Goal: Information Seeking & Learning: Learn about a topic

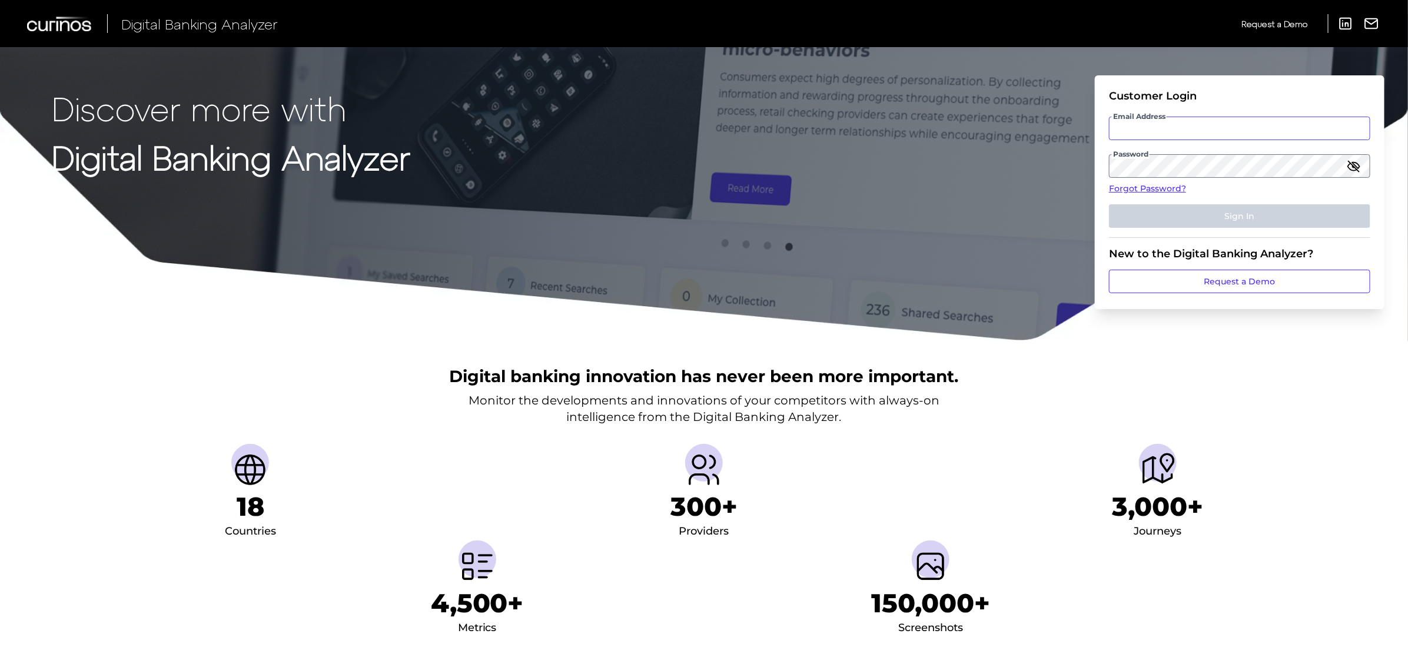
type input "[PERSON_NAME][EMAIL_ADDRESS][PERSON_NAME][DOMAIN_NAME]"
click at [1210, 216] on button "Sign In" at bounding box center [1239, 216] width 261 height 24
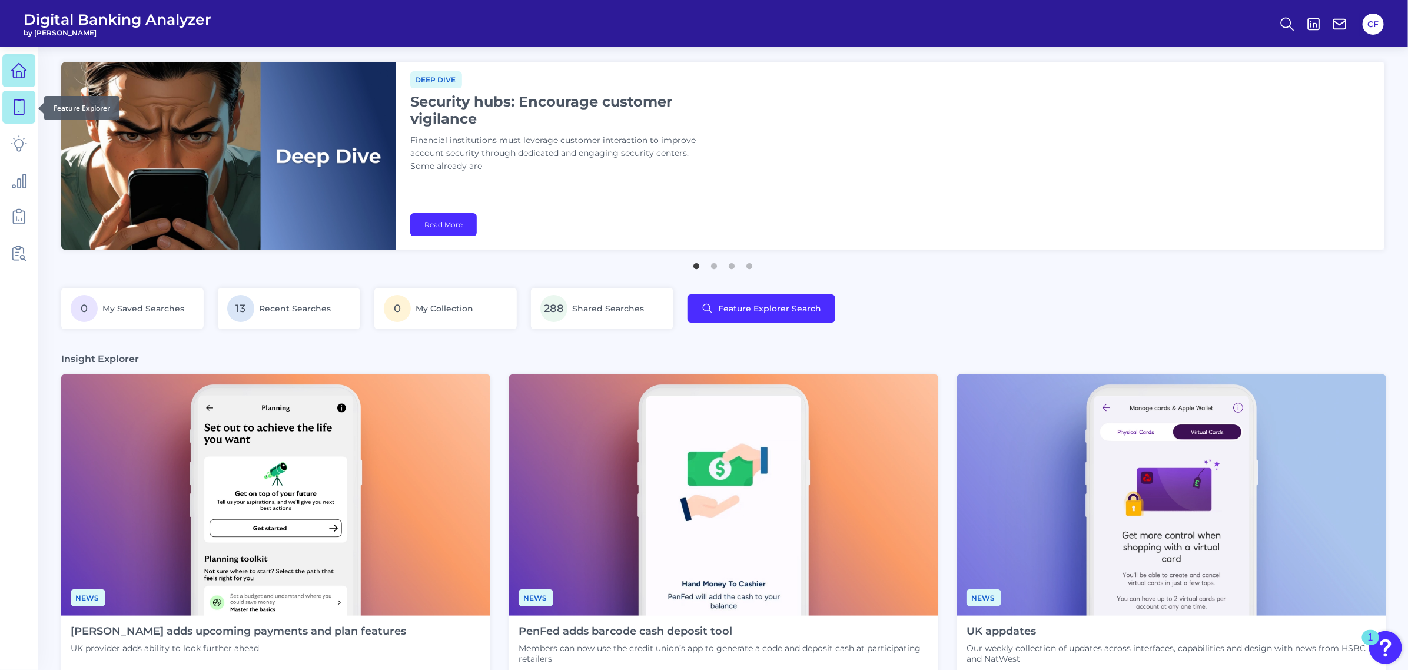
click at [24, 107] on icon at bounding box center [19, 107] width 10 height 15
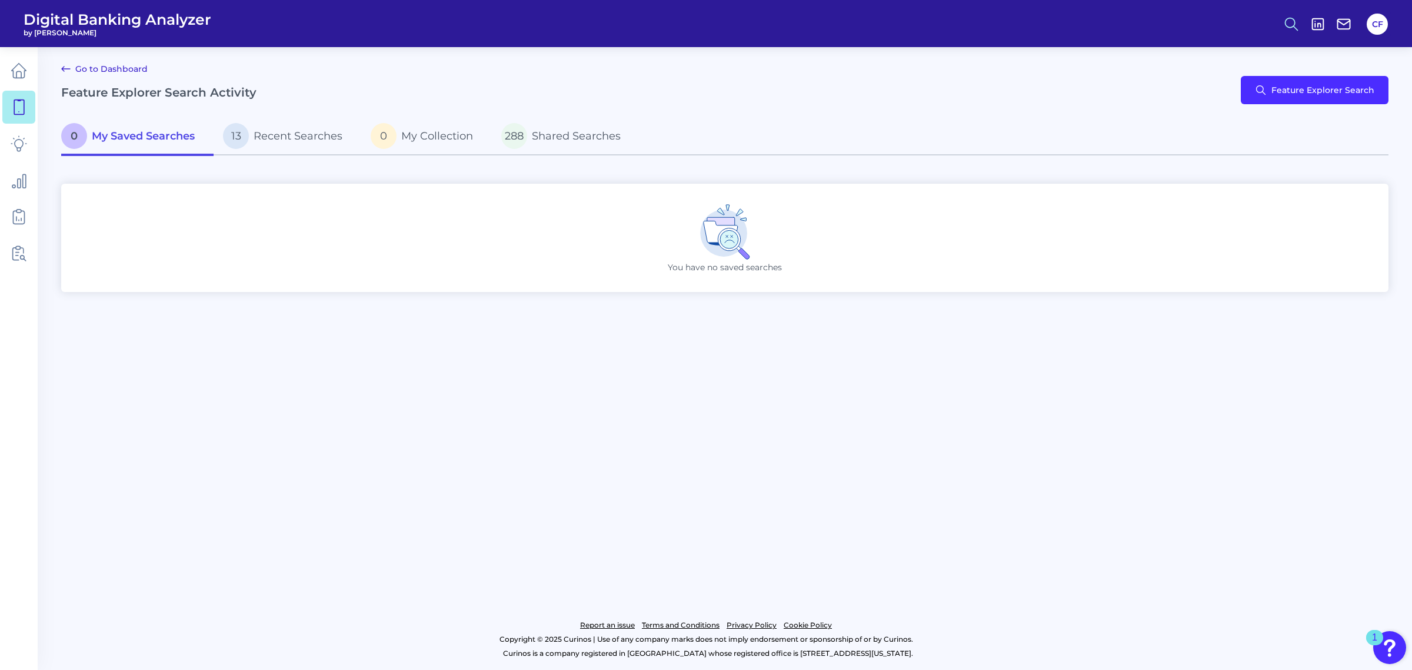
click at [1286, 21] on circle at bounding box center [1290, 22] width 9 height 9
click at [1189, 48] on div "Search" at bounding box center [1234, 56] width 132 height 30
click at [1192, 52] on div "Search" at bounding box center [1234, 56] width 132 height 30
click at [1211, 57] on div "Search" at bounding box center [1234, 56] width 132 height 30
click at [1180, 52] on div "Search" at bounding box center [1234, 56] width 132 height 30
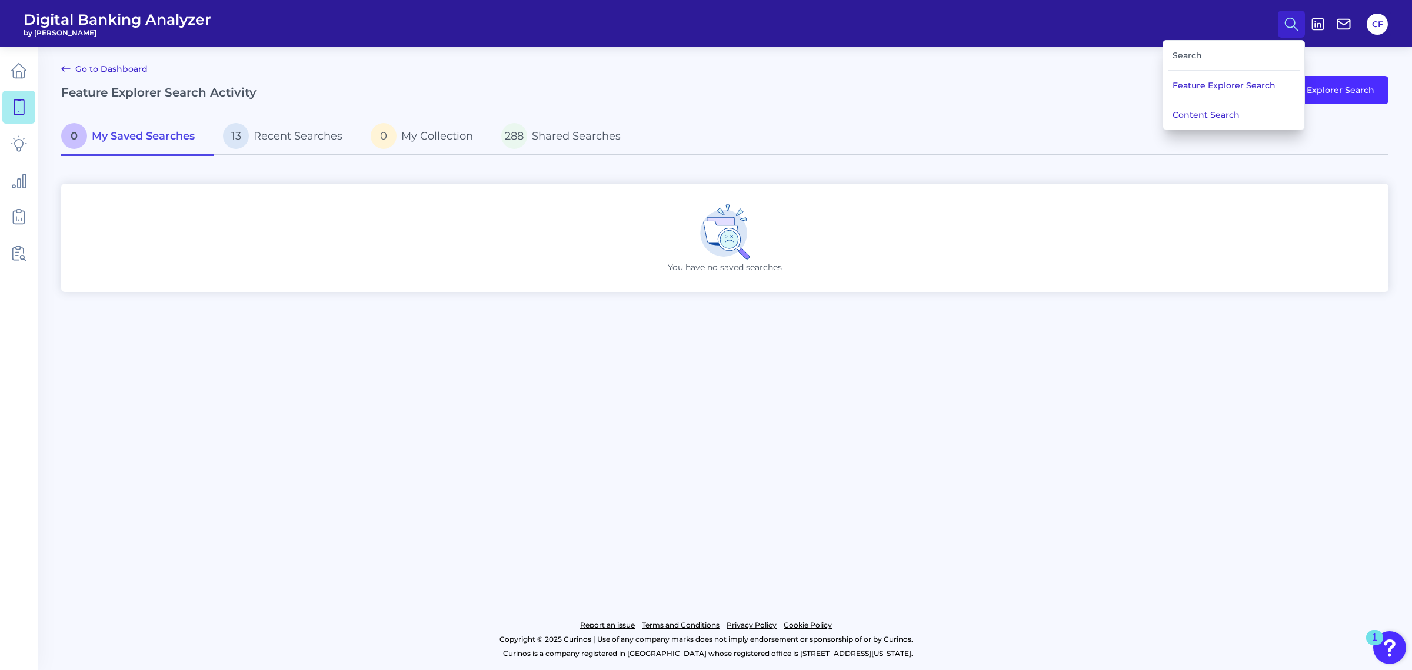
click at [1192, 56] on div "Search" at bounding box center [1234, 56] width 132 height 30
click at [1198, 90] on button "Feature Explorer Search" at bounding box center [1233, 85] width 141 height 29
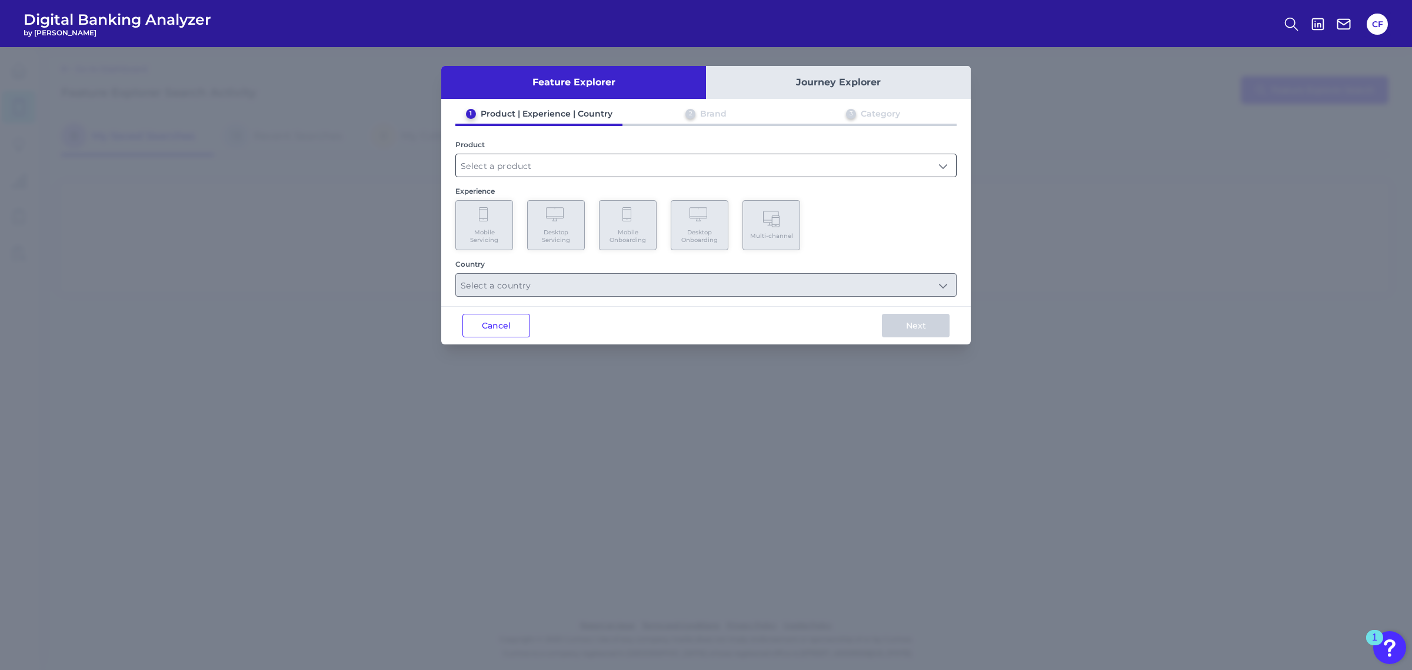
click at [586, 156] on input "text" at bounding box center [706, 165] width 500 height 22
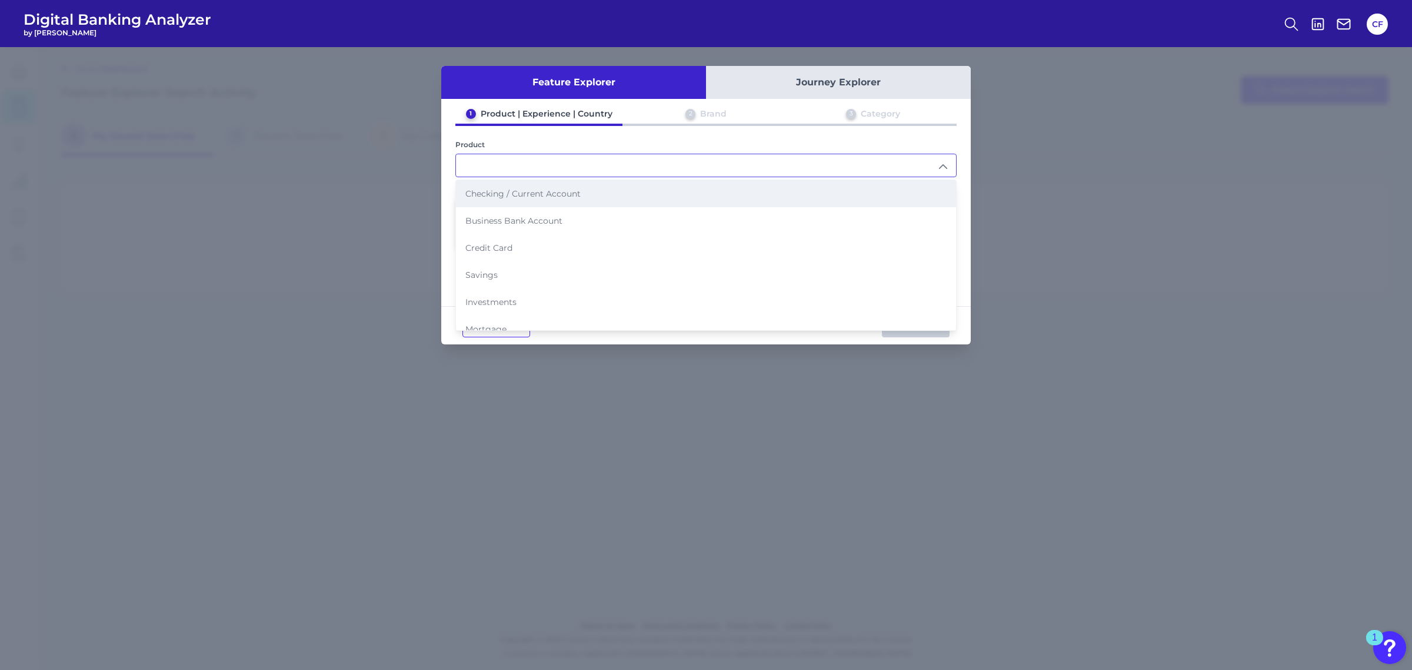
click at [578, 199] on li "Checking / Current Account" at bounding box center [706, 193] width 500 height 27
type input "Checking / Current Account"
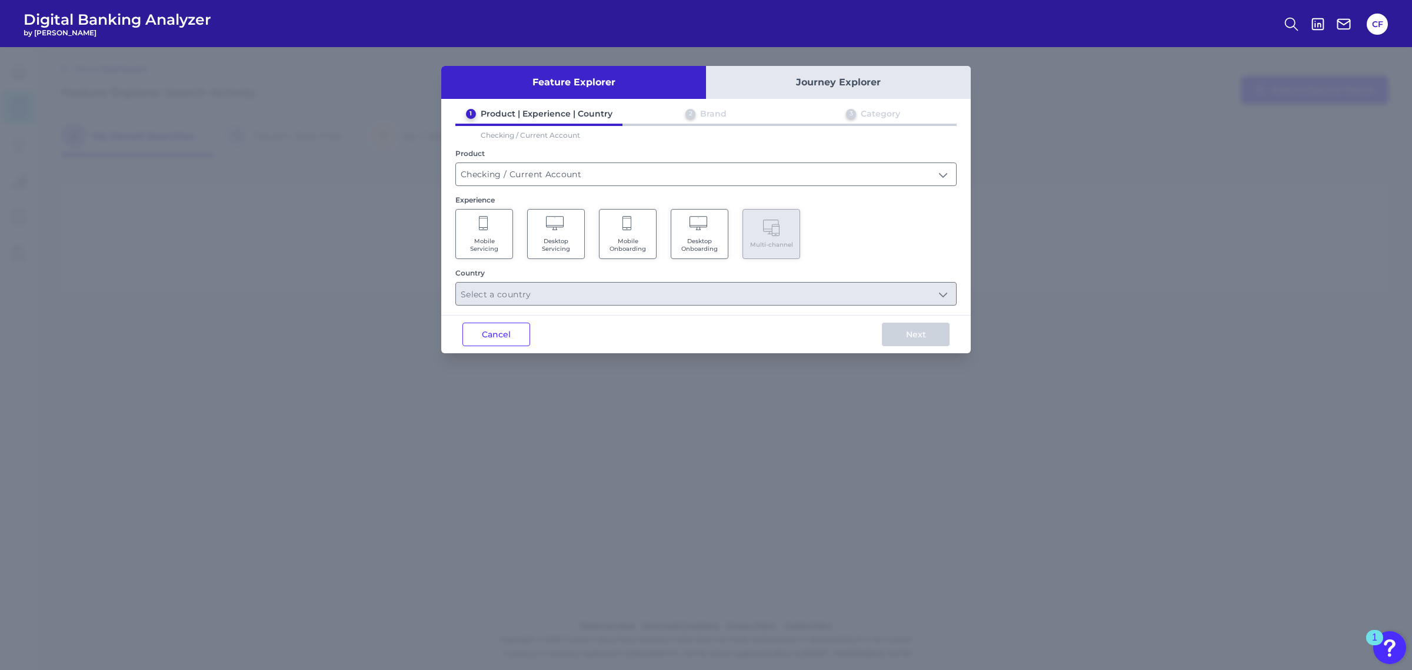
click at [480, 231] on Servicing "Mobile Servicing" at bounding box center [484, 234] width 58 height 50
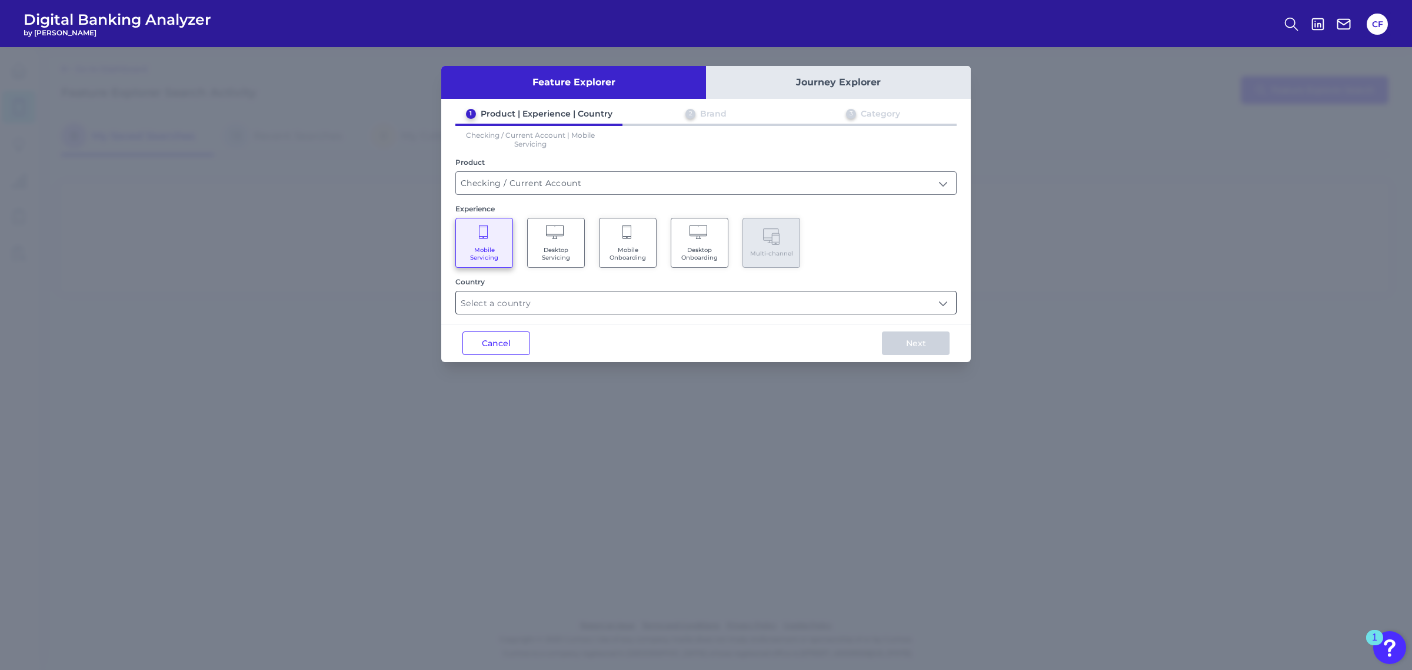
click at [565, 291] on input "text" at bounding box center [706, 302] width 500 height 22
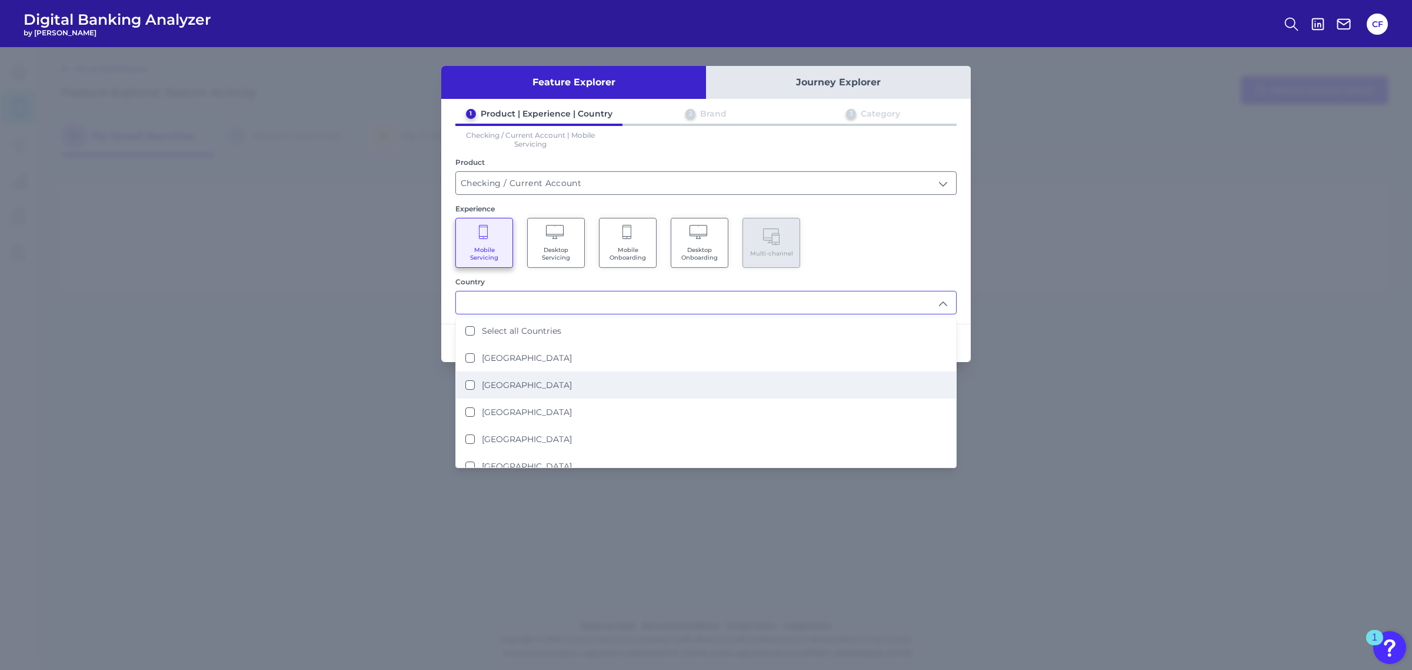
click at [501, 383] on label "[GEOGRAPHIC_DATA]" at bounding box center [527, 385] width 90 height 11
type input "[GEOGRAPHIC_DATA]"
click at [859, 213] on div "Experience Mobile Servicing Desktop Servicing Mobile Onboarding Desktop Onboard…" at bounding box center [705, 236] width 501 height 64
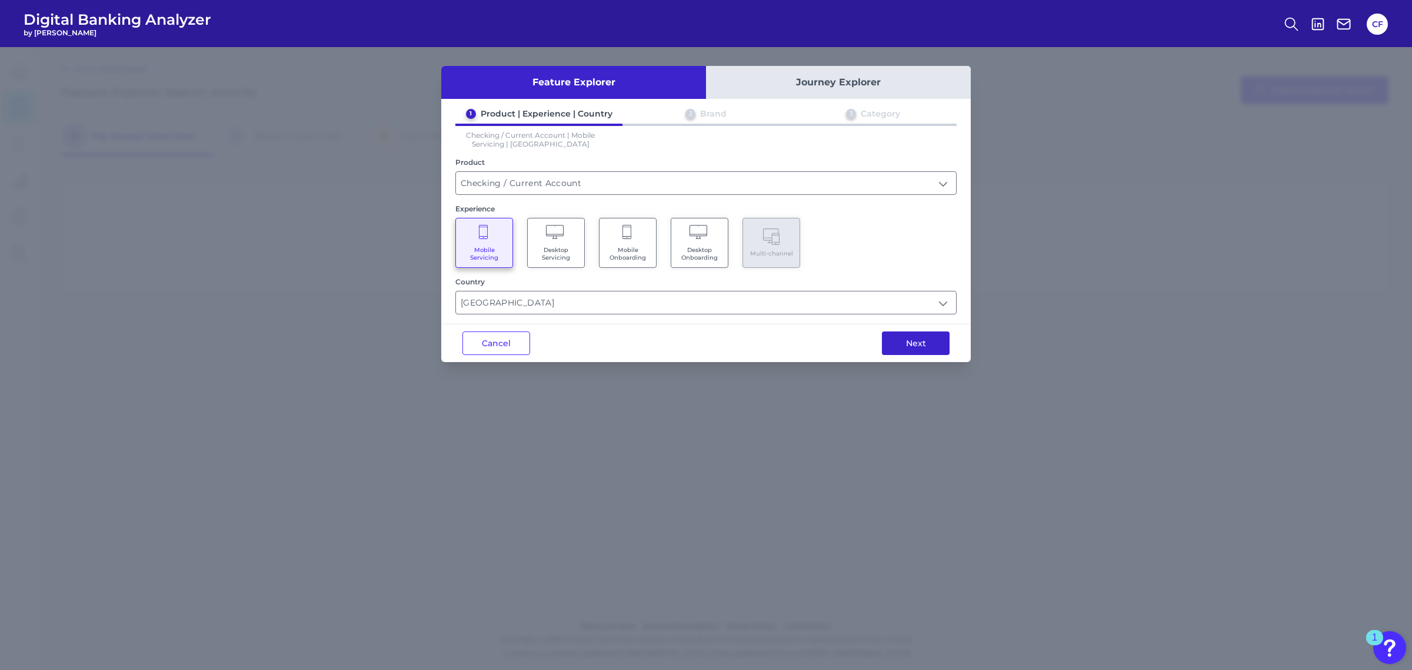
click at [927, 342] on button "Next" at bounding box center [916, 343] width 68 height 24
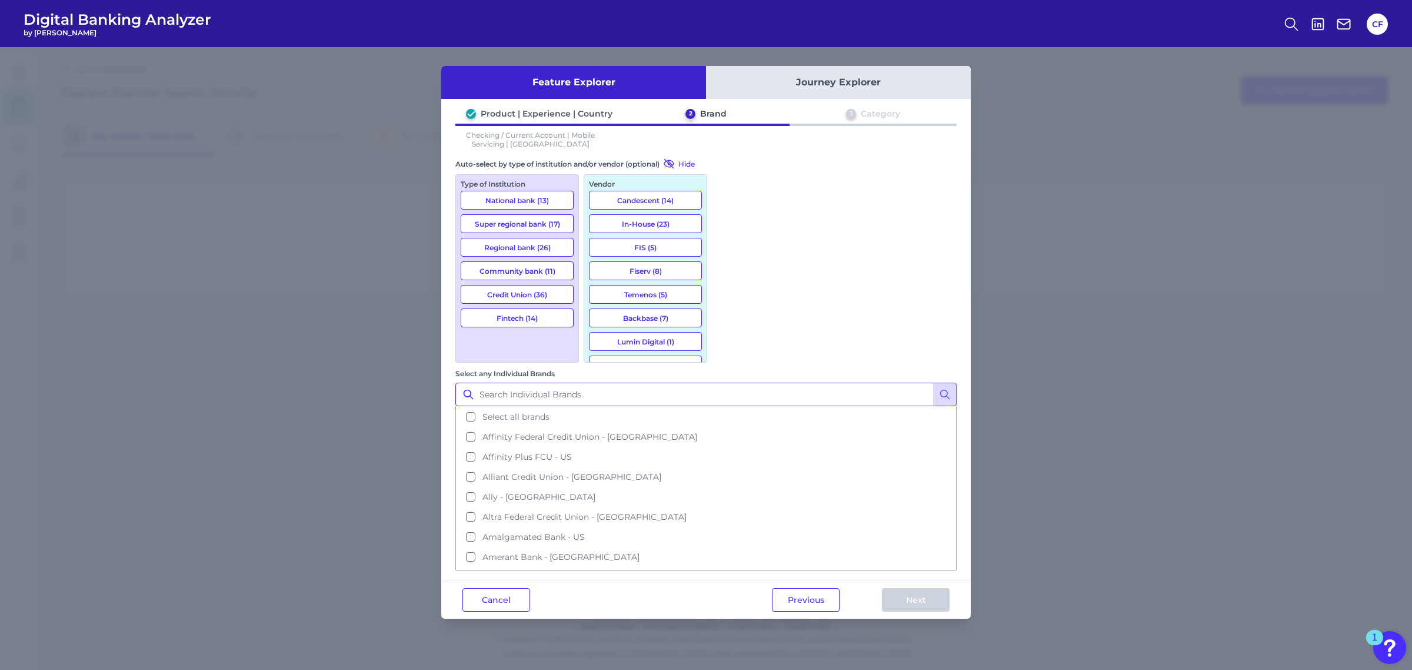
click at [783, 383] on input "Select any Individual Brands" at bounding box center [705, 395] width 501 height 24
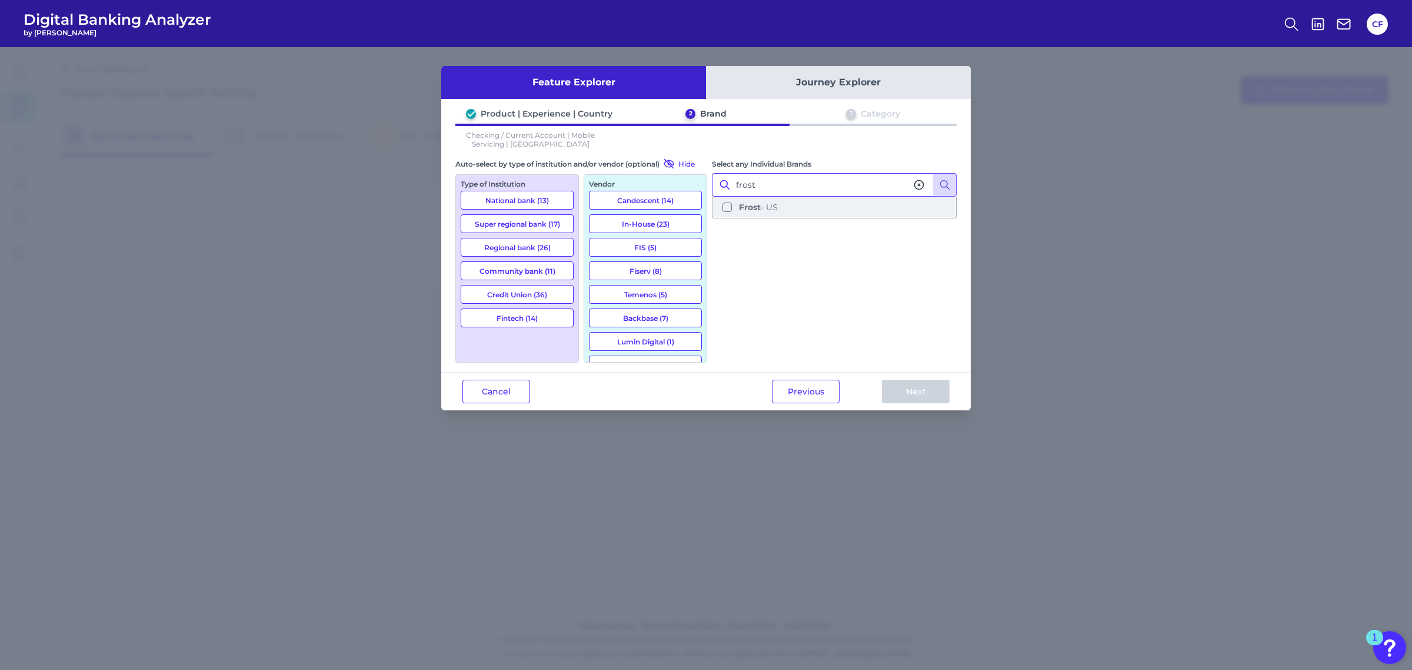
click at [724, 207] on button "Frost - [GEOGRAPHIC_DATA]" at bounding box center [834, 207] width 242 height 20
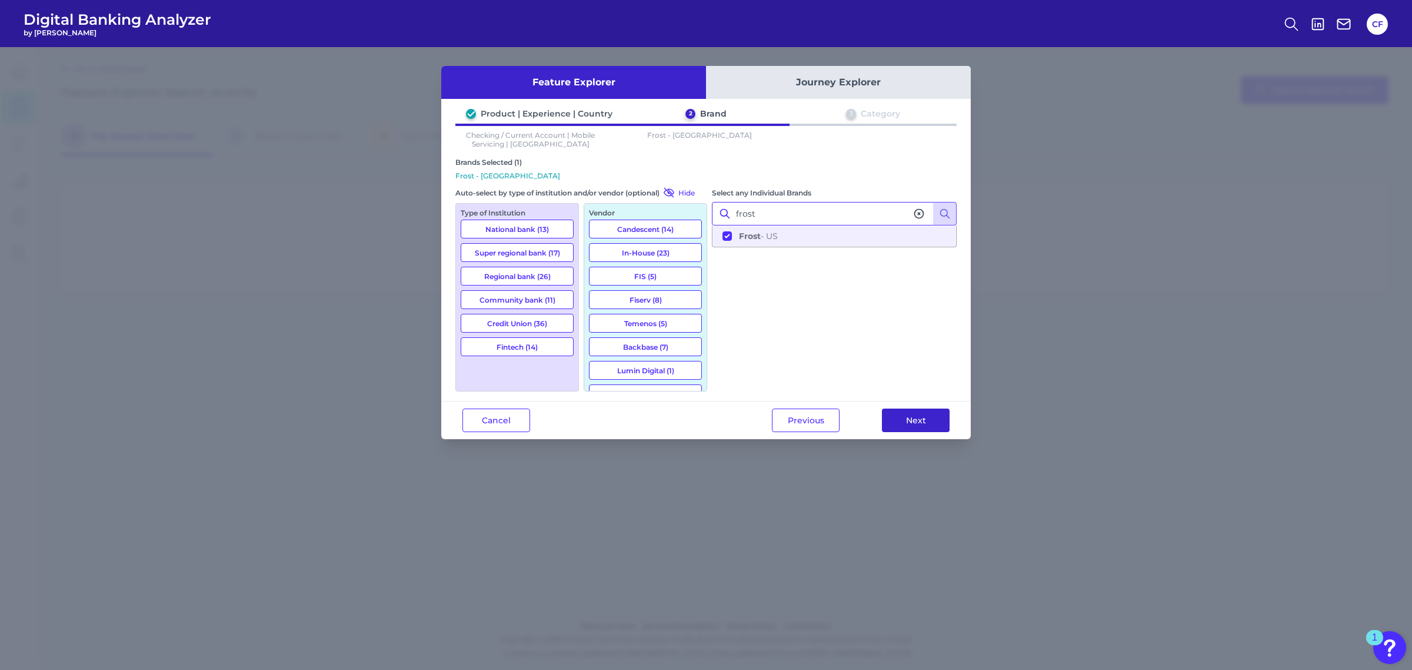
type input "frost"
click at [924, 415] on button "Next" at bounding box center [916, 420] width 68 height 24
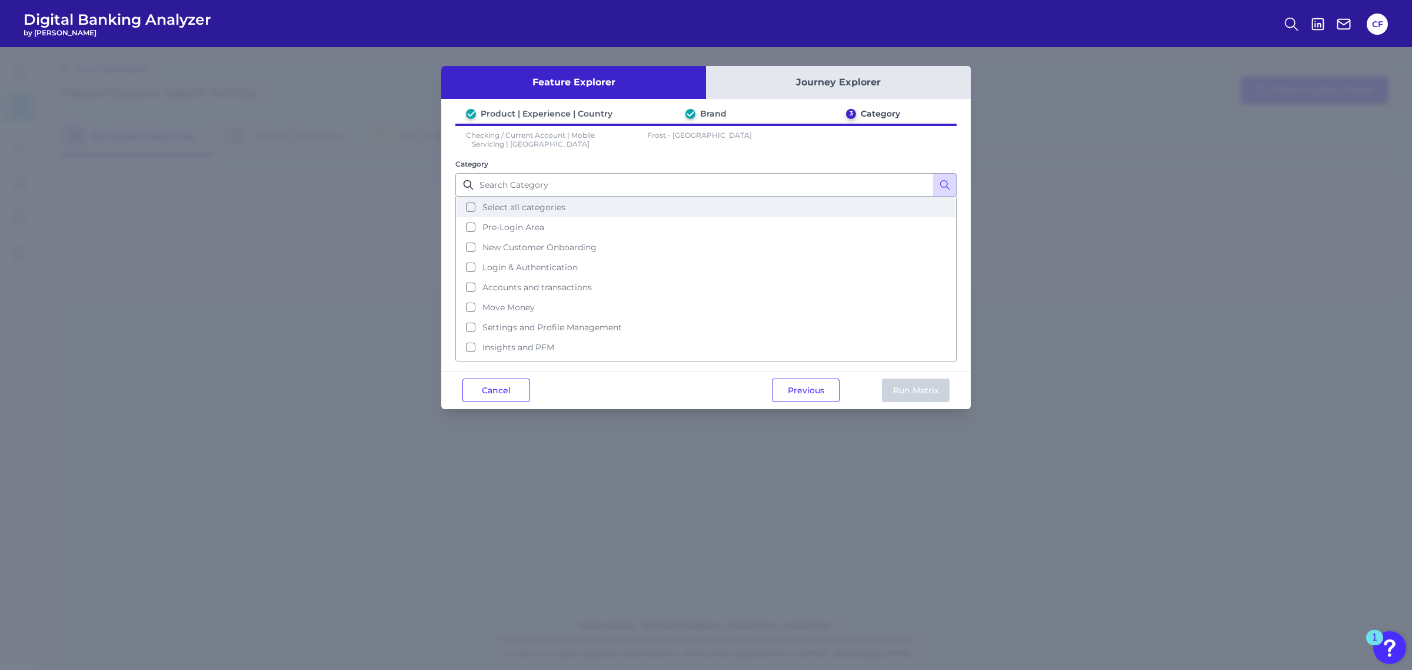
click at [472, 206] on button "Select all categories" at bounding box center [706, 207] width 499 height 20
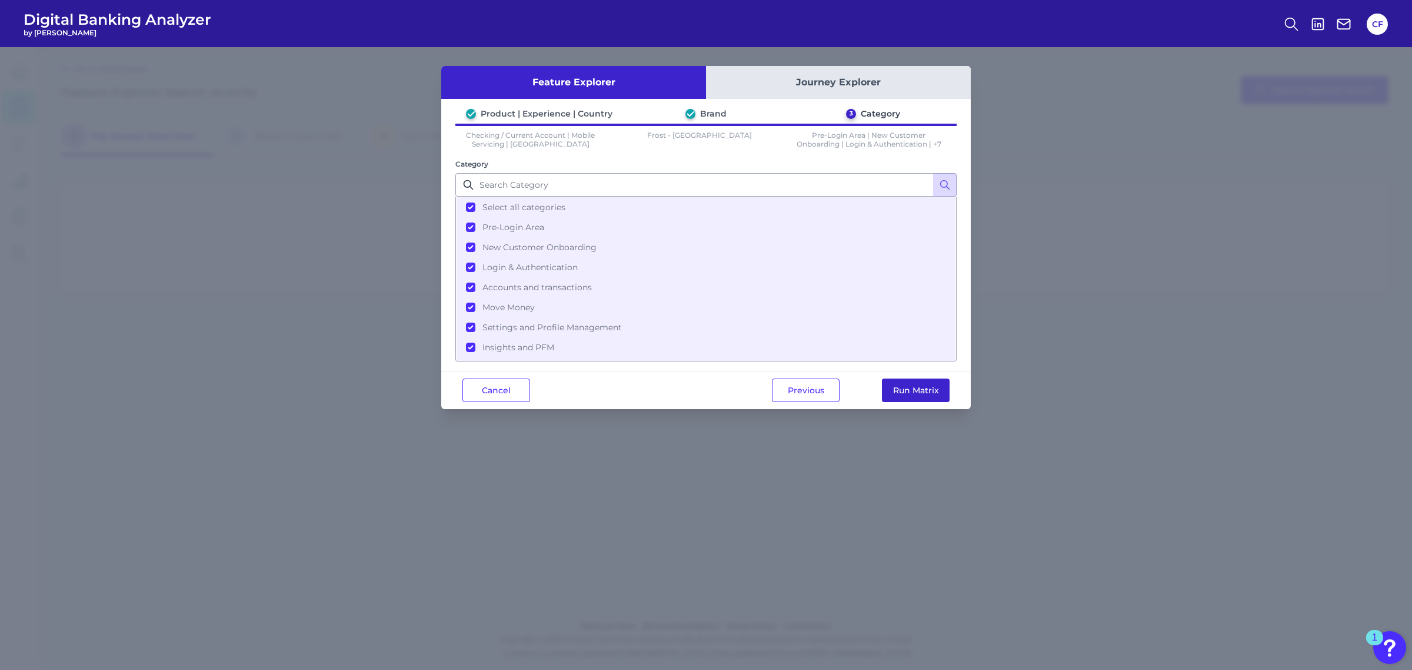
click at [919, 387] on button "Run Matrix" at bounding box center [916, 390] width 68 height 24
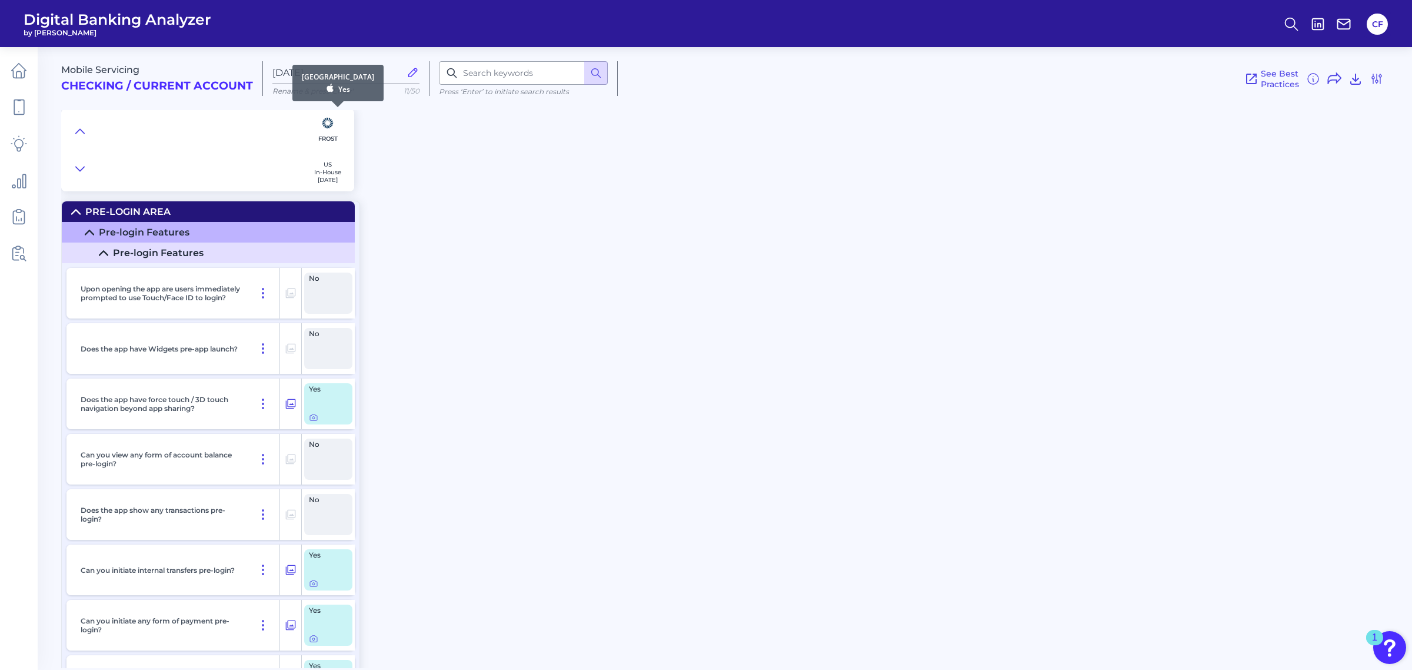
click at [340, 129] on div "Frost US In-House [DATE]" at bounding box center [327, 150] width 53 height 82
